Goal: Information Seeking & Learning: Check status

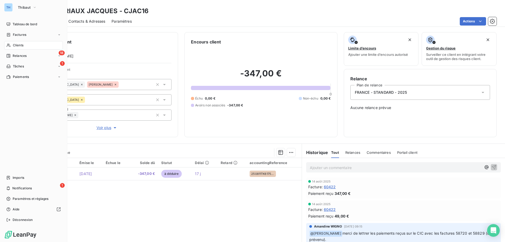
click at [18, 42] on div "Clients" at bounding box center [33, 45] width 59 height 8
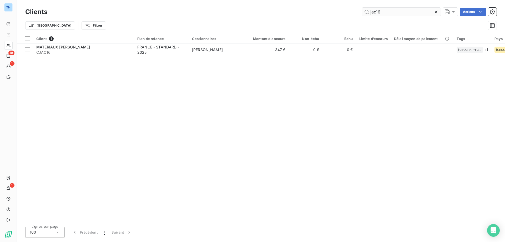
click at [382, 12] on input "jac16" at bounding box center [401, 12] width 79 height 8
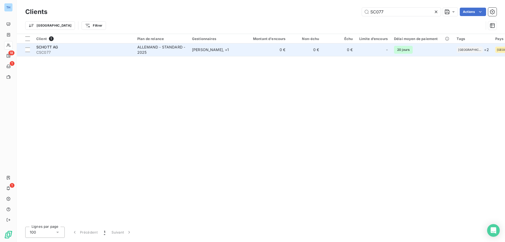
type input "SC077"
click at [163, 52] on div "ALLEMAND - STANDARD - 2025" at bounding box center [161, 49] width 48 height 11
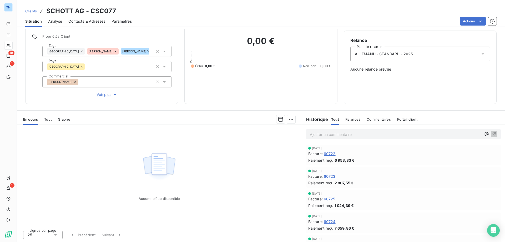
click at [321, 132] on p "Ajouter un commentaire ﻿" at bounding box center [396, 134] width 172 height 7
click at [438, 132] on p "10/10 - d'après [PERSON_NAME], paiement de l'acompte reçu le 30/09 - AD1" at bounding box center [396, 134] width 172 height 6
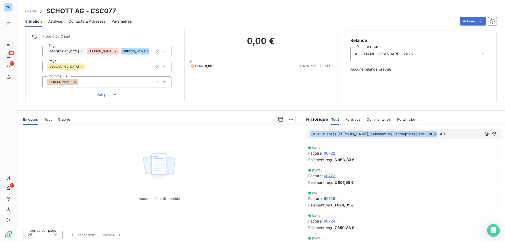
drag, startPoint x: 439, startPoint y: 133, endPoint x: 288, endPoint y: 134, distance: 150.7
click at [288, 134] on div "En cours Tout Graphe Aucune pièce disponible Lignes par page 25 Précédent Suiva…" at bounding box center [261, 176] width 488 height 132
copy span "10/10 - d'après [PERSON_NAME], paiement de l'acompte reçu le 30/09 - AD1"
click at [394, 186] on div "[DATE] Facture : 60723 Paiement reçu 2 807,55 €" at bounding box center [403, 177] width 195 height 21
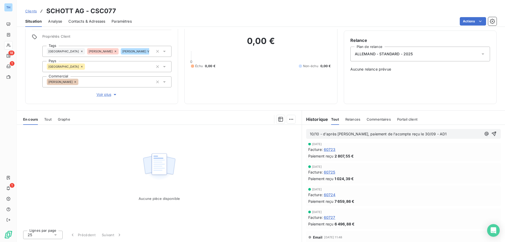
click at [441, 134] on p "10/10 - d'après [PERSON_NAME], paiement de l'acompte reçu le 30/09 - AD1" at bounding box center [396, 134] width 172 height 6
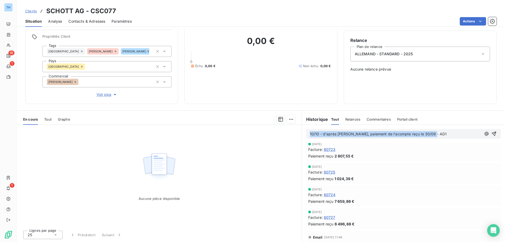
drag, startPoint x: 441, startPoint y: 132, endPoint x: 298, endPoint y: 134, distance: 143.6
click at [298, 134] on div "En cours Tout Graphe Aucune pièce disponible Lignes par page 25 Précédent Suiva…" at bounding box center [261, 176] width 488 height 132
copy span "10/10 - d'après [PERSON_NAME], paiement de l'acompte reçu le 30/09 - AD1"
click at [331, 173] on span "60725" at bounding box center [330, 172] width 12 height 6
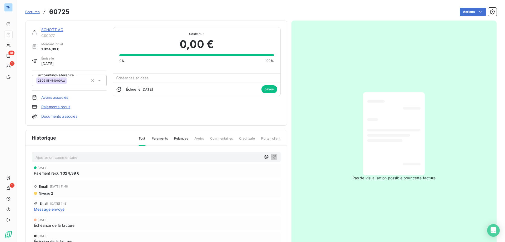
click at [54, 29] on link "SCHOTT AG" at bounding box center [52, 29] width 22 height 4
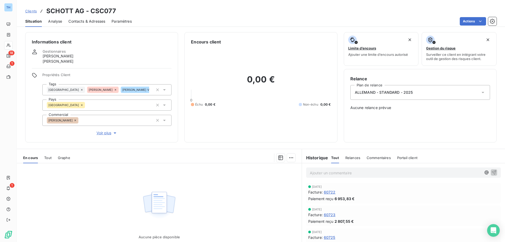
scroll to position [38, 0]
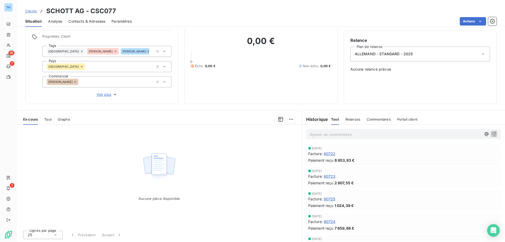
drag, startPoint x: 32, startPoint y: 12, endPoint x: 114, endPoint y: 11, distance: 81.3
click at [32, 12] on span "Clients" at bounding box center [31, 11] width 12 height 4
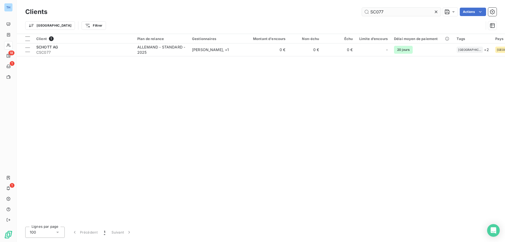
click at [388, 11] on input "SC077" at bounding box center [401, 12] width 79 height 8
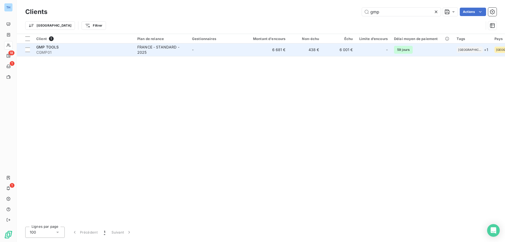
type input "gmp"
click at [105, 50] on span "CGMP01" at bounding box center [83, 52] width 95 height 5
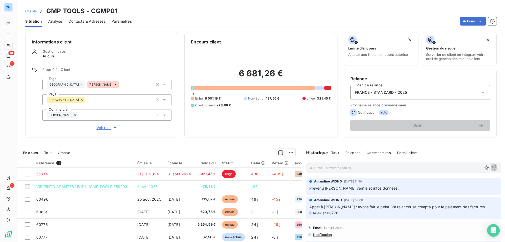
click at [34, 10] on span "Clients" at bounding box center [31, 11] width 12 height 4
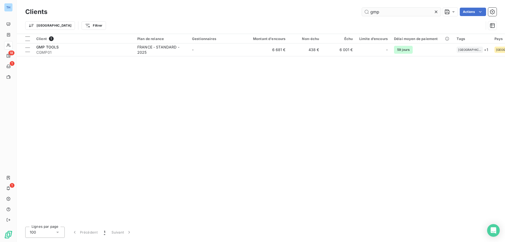
click at [382, 13] on input "gmp" at bounding box center [401, 12] width 79 height 8
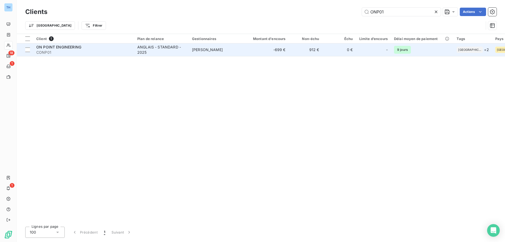
type input "ONP01"
click at [143, 52] on div "ANGLAIS - STANDARD - 2025" at bounding box center [161, 49] width 48 height 11
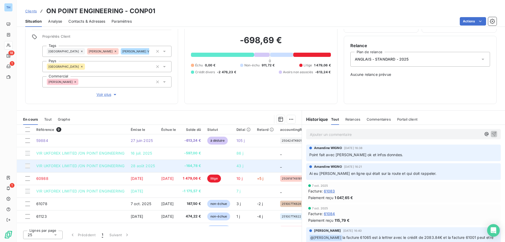
scroll to position [24, 0]
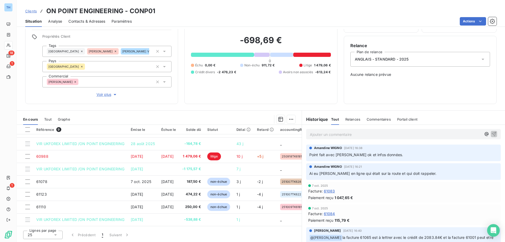
click at [328, 133] on p "Ajouter un commentaire ﻿" at bounding box center [396, 134] width 172 height 7
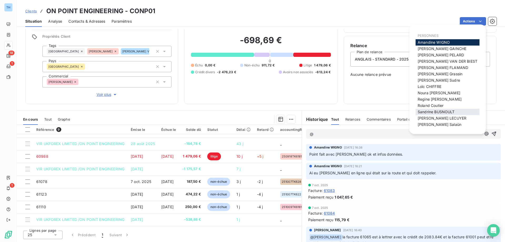
click at [426, 112] on span "[PERSON_NAME]" at bounding box center [436, 111] width 37 height 4
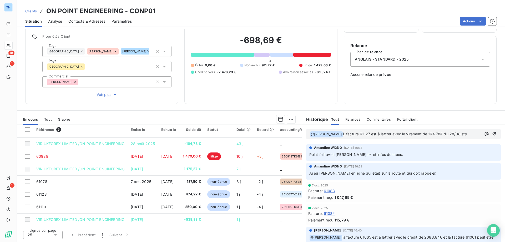
click at [351, 133] on span "L facture 61127 est à lettrer avec le virement de 164.78€ du 28/08 stp" at bounding box center [405, 134] width 124 height 4
click at [473, 136] on div "﻿ @ [PERSON_NAME] ﻿ La facture 61127 est à lettrer avec le virement de 164.78€ …" at bounding box center [403, 133] width 187 height 7
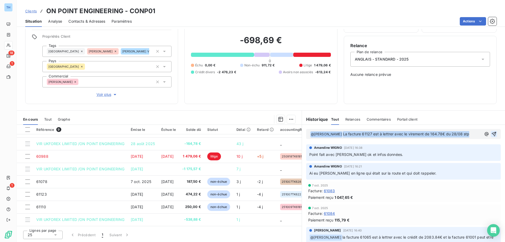
click at [491, 133] on icon "button" at bounding box center [493, 133] width 5 height 5
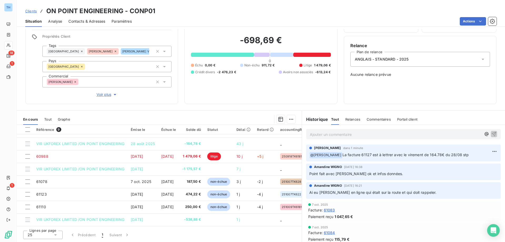
click at [324, 134] on p "Ajouter un commentaire ﻿" at bounding box center [396, 134] width 172 height 7
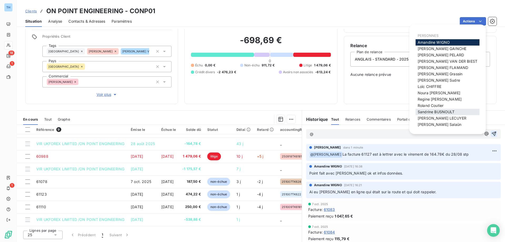
click at [442, 110] on span "[PERSON_NAME]" at bounding box center [436, 111] width 37 height 4
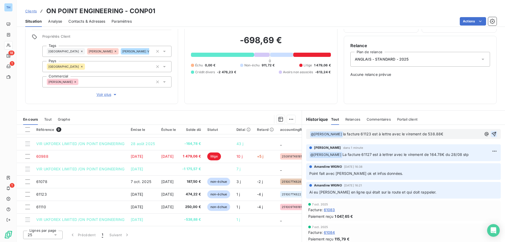
drag, startPoint x: 393, startPoint y: 133, endPoint x: 397, endPoint y: 137, distance: 5.4
click at [393, 133] on span "la facture 61123 est à lettre avec le virement de 538.88€" at bounding box center [393, 134] width 100 height 4
click at [455, 135] on p "﻿ @ [PERSON_NAME] ﻿ la facture 61123 est à lettrer avec le virement de 538.88€" at bounding box center [396, 134] width 172 height 6
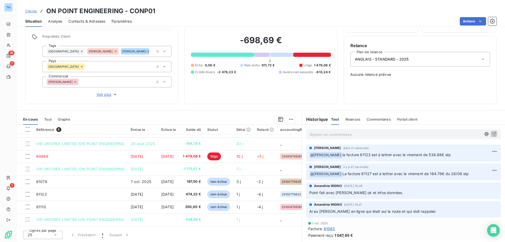
click at [34, 11] on span "Clients" at bounding box center [31, 11] width 12 height 4
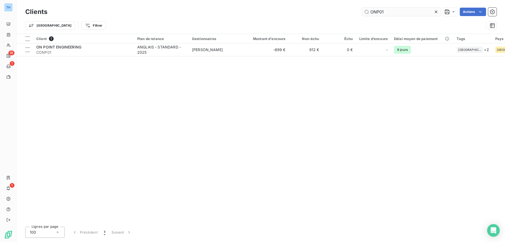
click at [386, 10] on input "ONP01" at bounding box center [401, 12] width 79 height 8
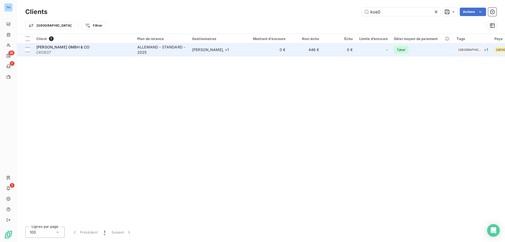
type input "koe0"
click at [123, 52] on span "CKOE07" at bounding box center [83, 52] width 95 height 5
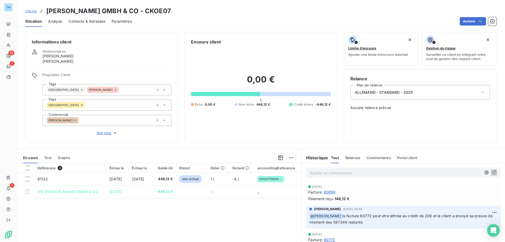
click at [35, 12] on span "Clients" at bounding box center [31, 11] width 12 height 4
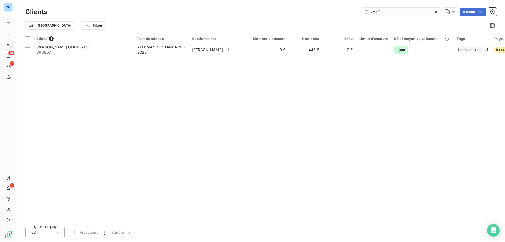
click at [385, 11] on input "koe0" at bounding box center [401, 12] width 79 height 8
type input "e"
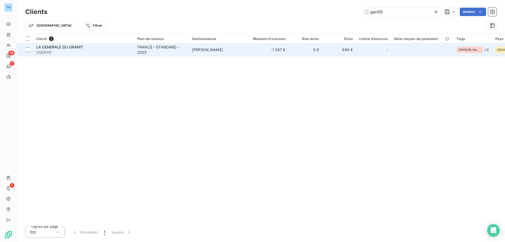
type input "gen05"
click at [105, 50] on span "CGEN05" at bounding box center [83, 52] width 95 height 5
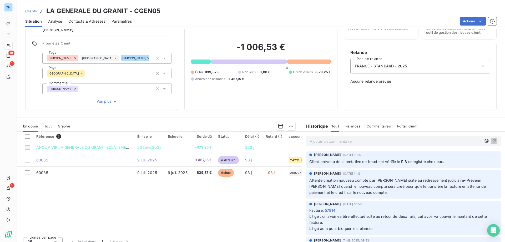
scroll to position [33, 0]
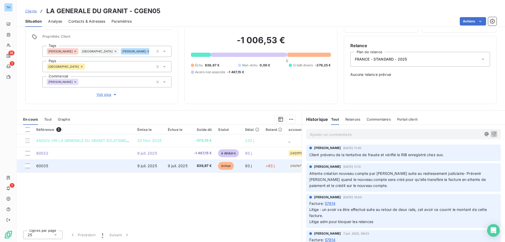
click at [188, 167] on td "9 juil. 2025" at bounding box center [178, 165] width 26 height 13
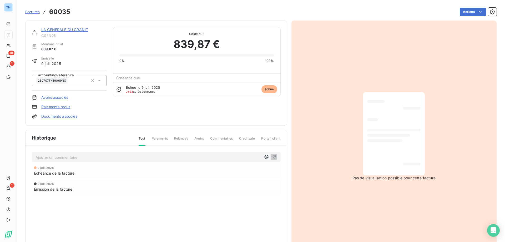
click at [61, 32] on link "LA GENERALE DU GRANIT" at bounding box center [64, 29] width 47 height 4
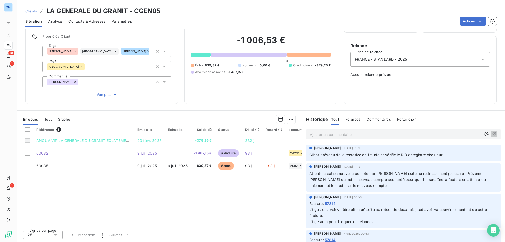
click at [32, 11] on span "Clients" at bounding box center [31, 11] width 12 height 4
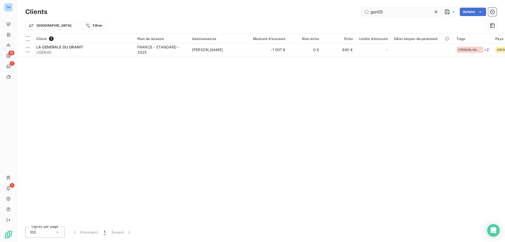
click at [387, 11] on input "gen05" at bounding box center [401, 12] width 79 height 8
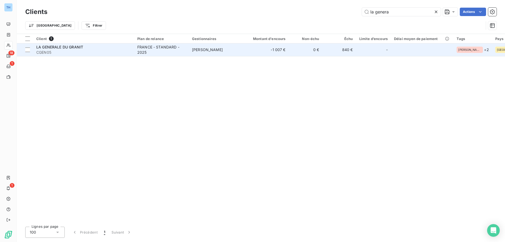
type input "la genera"
click at [265, 49] on td "-1 007 €" at bounding box center [266, 49] width 45 height 13
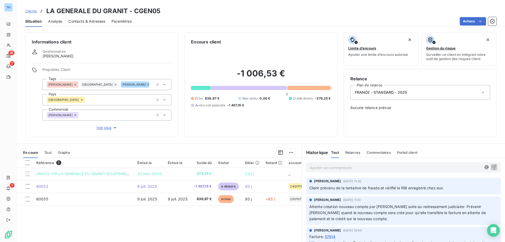
click at [28, 12] on span "Clients" at bounding box center [31, 11] width 12 height 4
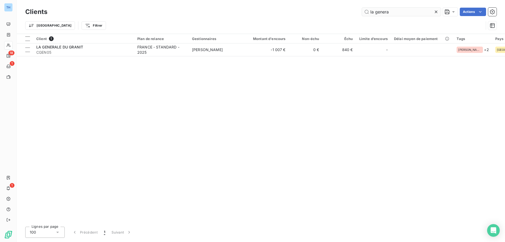
click at [392, 11] on input "la genera" at bounding box center [401, 12] width 79 height 8
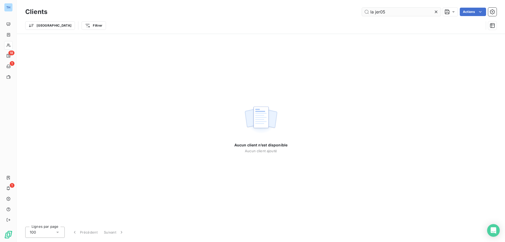
click at [375, 12] on input "la jer05" at bounding box center [401, 12] width 79 height 8
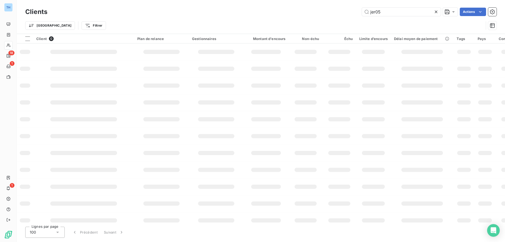
type input "jer05"
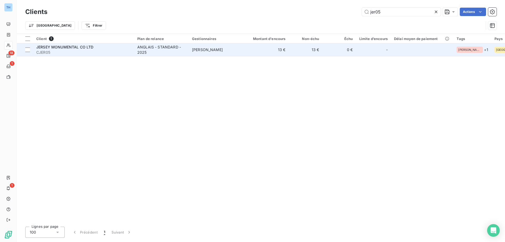
click at [100, 50] on span "CJER05" at bounding box center [83, 52] width 95 height 5
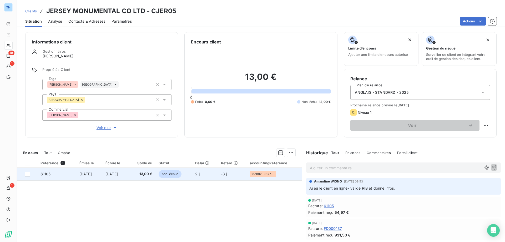
click at [192, 174] on td "non-échue" at bounding box center [173, 174] width 37 height 13
